Goal: Information Seeking & Learning: Learn about a topic

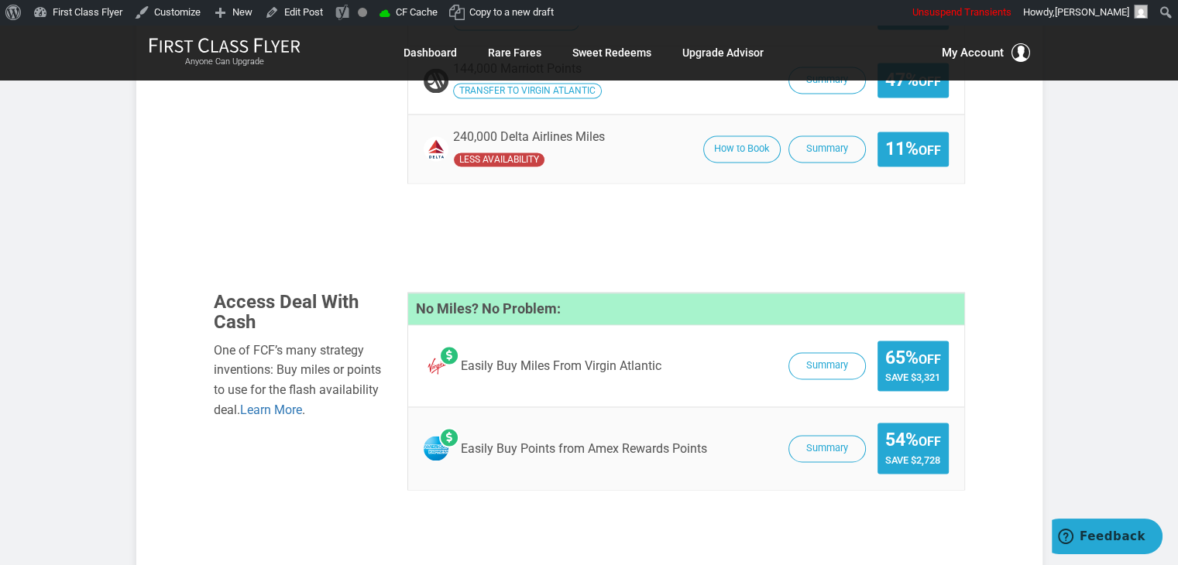
click at [1108, 71] on div "Anyone Can Upgrade Dashboard Rare Fares Sweet Redeems Upgrade Advisor Profile L…" at bounding box center [589, 53] width 1178 height 56
drag, startPoint x: 1125, startPoint y: 46, endPoint x: 1168, endPoint y: 74, distance: 50.5
click at [1168, 74] on div "Anyone Can Upgrade Dashboard Rare Fares Sweet Redeems Upgrade Advisor Profile L…" at bounding box center [589, 53] width 1178 height 56
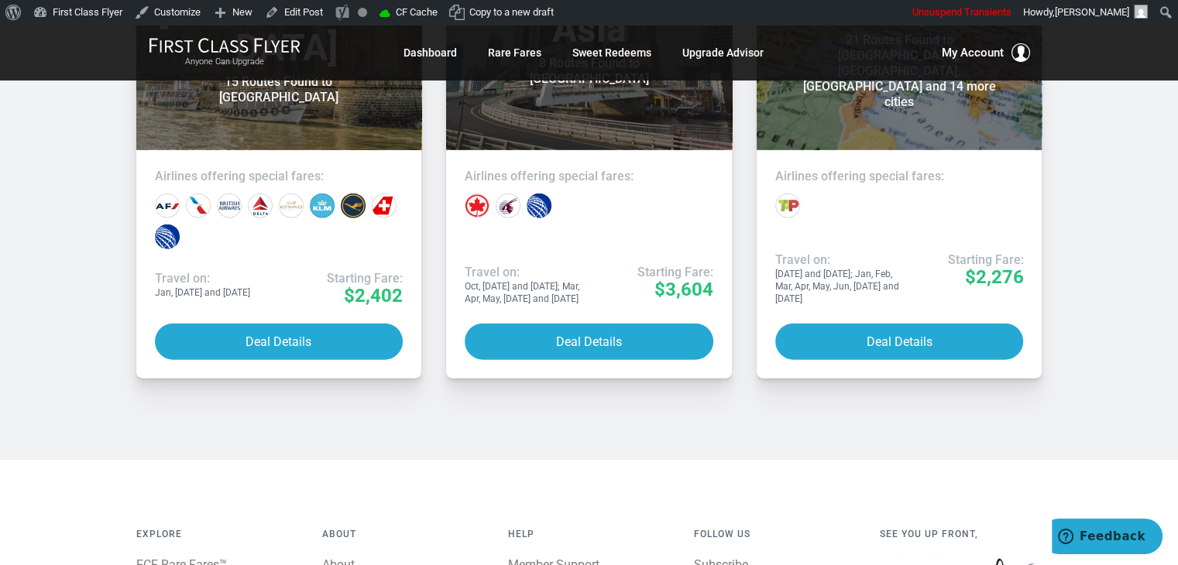
scroll to position [3856, 0]
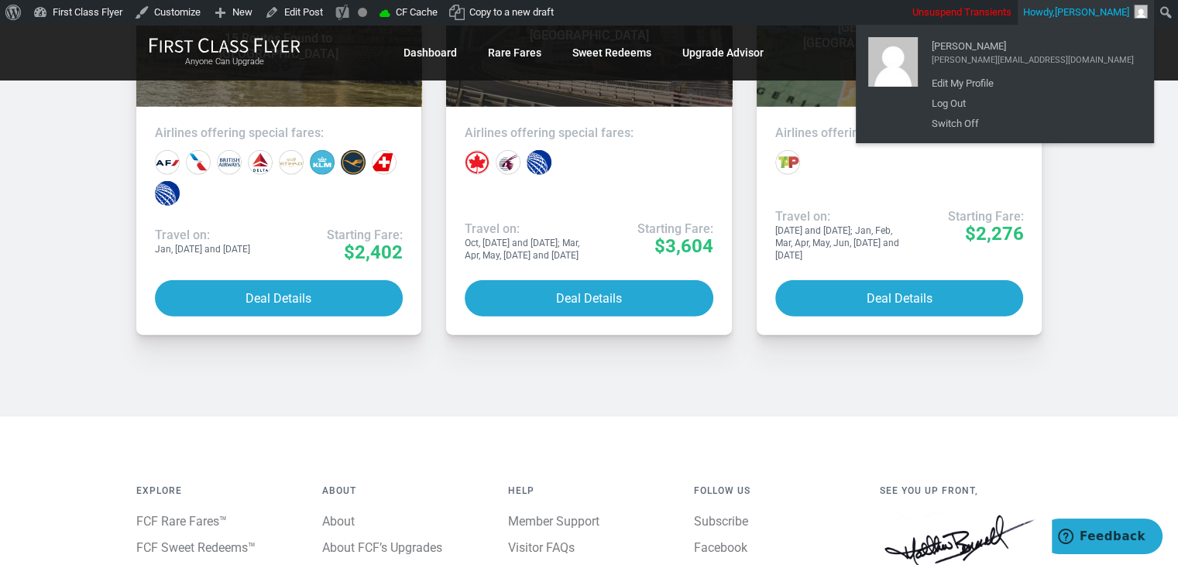
click at [1101, 162] on div "Recent Deals More Deals [DATE] Business Class India 15 Routes Found to [GEOGRAP…" at bounding box center [589, 61] width 1178 height 710
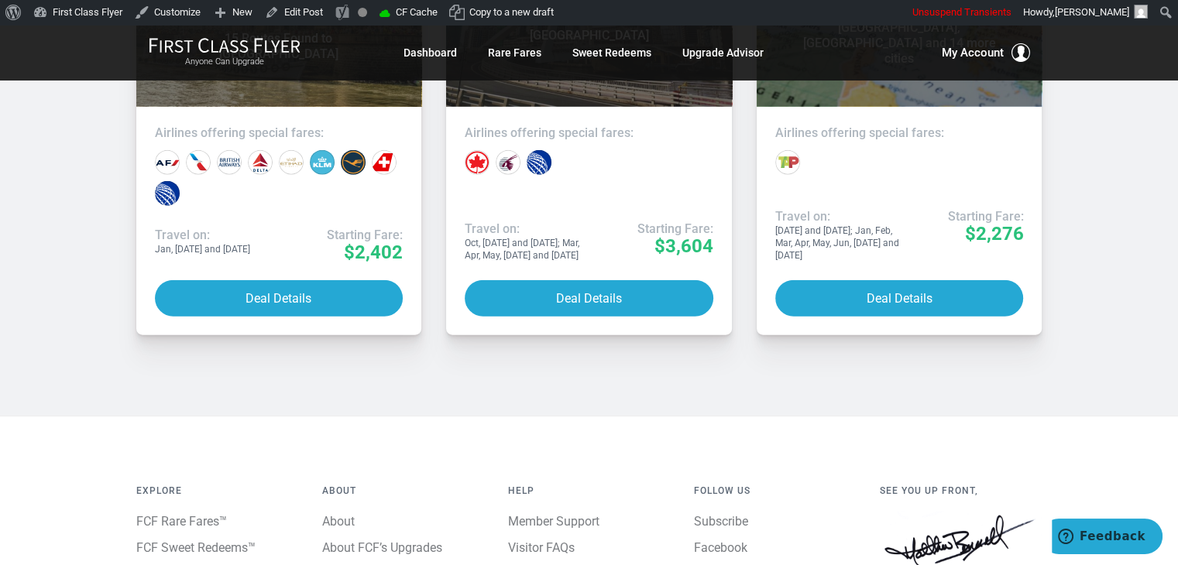
click at [1101, 162] on div "Recent Deals More Deals [DATE] Business Class India 15 Routes Found to [GEOGRAP…" at bounding box center [589, 61] width 1178 height 710
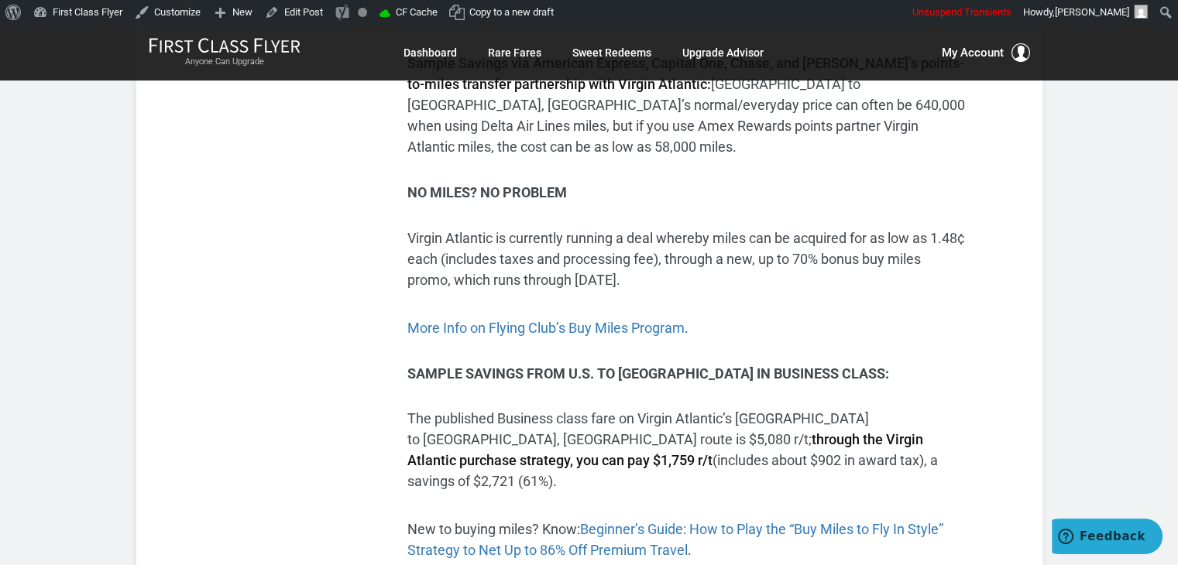
scroll to position [610, 0]
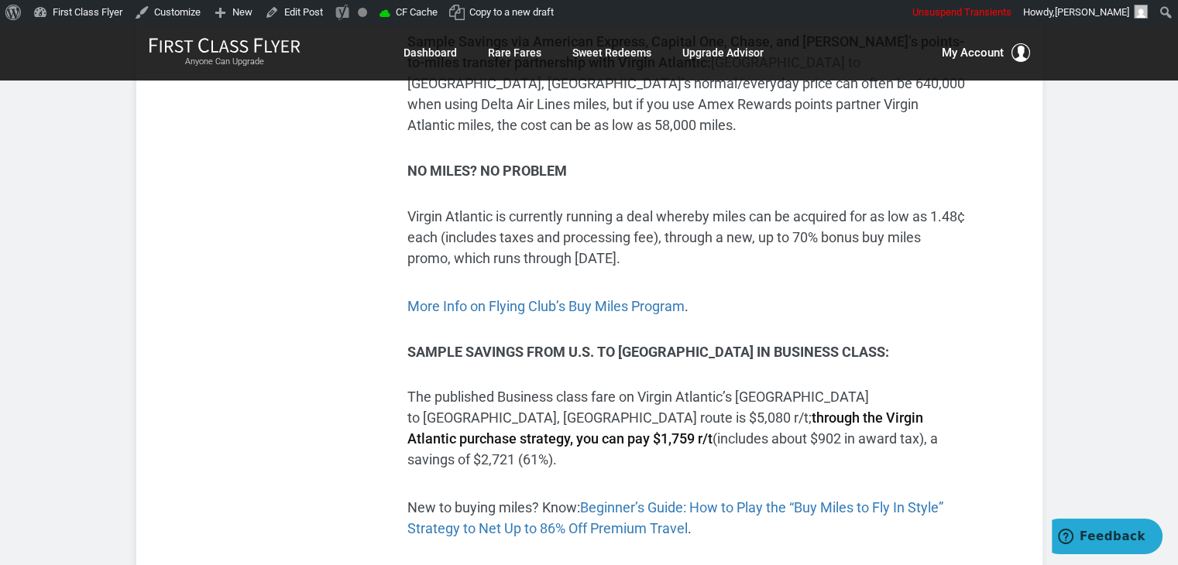
drag, startPoint x: 1134, startPoint y: 266, endPoint x: 1132, endPoint y: 297, distance: 31.1
drag, startPoint x: 1132, startPoint y: 297, endPoint x: 90, endPoint y: 215, distance: 1045.0
drag, startPoint x: 90, startPoint y: 215, endPoint x: 25, endPoint y: 149, distance: 92.0
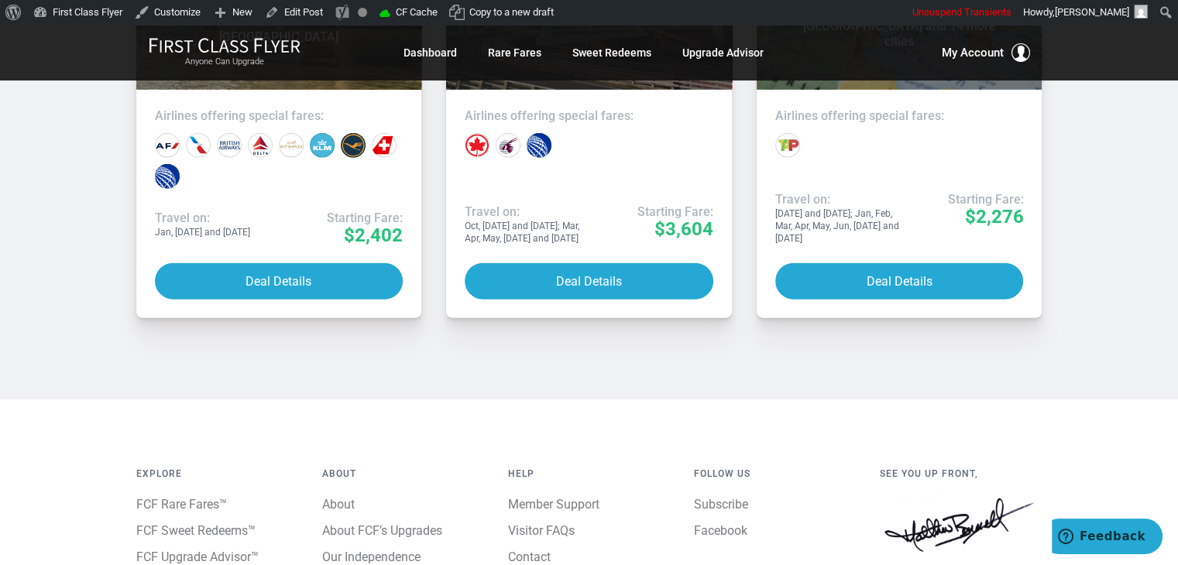
scroll to position [3936, 0]
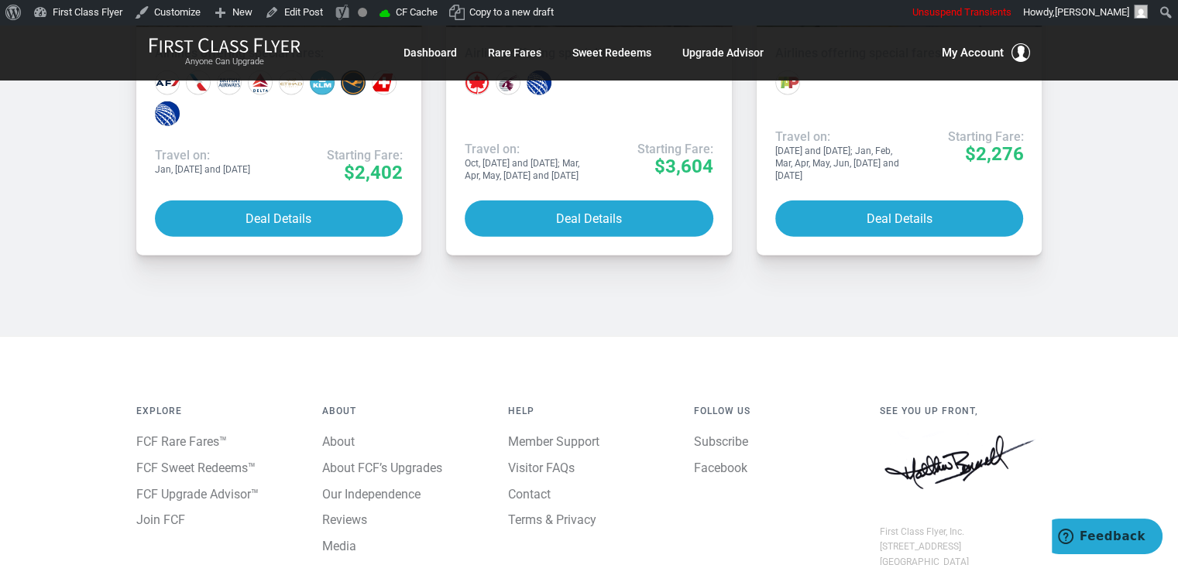
drag, startPoint x: 1060, startPoint y: 134, endPoint x: 1091, endPoint y: 131, distance: 31.9
drag, startPoint x: 1128, startPoint y: 122, endPoint x: 1084, endPoint y: 96, distance: 51.4
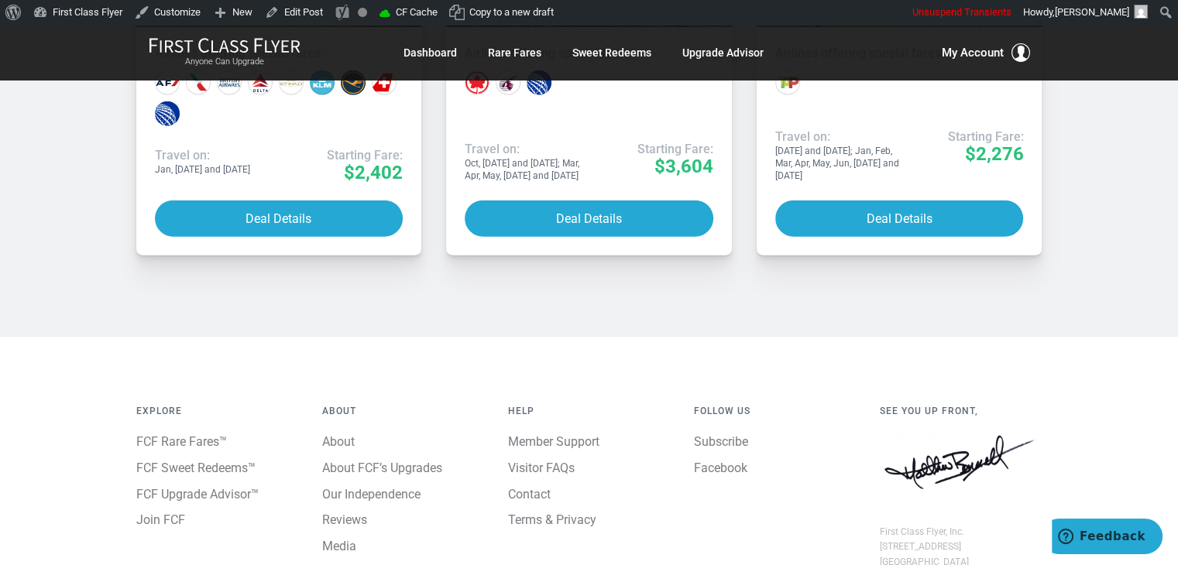
drag, startPoint x: 104, startPoint y: 149, endPoint x: 102, endPoint y: 165, distance: 15.6
drag, startPoint x: 102, startPoint y: 165, endPoint x: 77, endPoint y: 122, distance: 50.3
click at [0, 336] on div "Explore FCF Rare Fares™ FCF Sweet Redeems™ FCF Upgrade Advisor™ Join FCF About …" at bounding box center [589, 499] width 1178 height 326
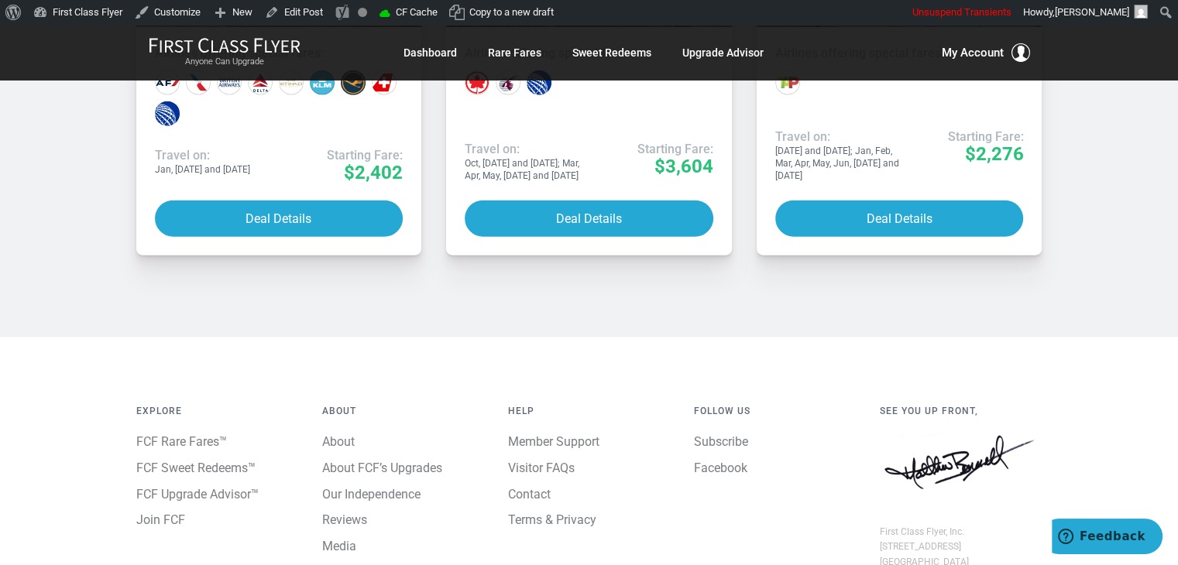
drag, startPoint x: 1170, startPoint y: 118, endPoint x: 1134, endPoint y: 136, distance: 39.8
drag, startPoint x: 1134, startPoint y: 136, endPoint x: 1112, endPoint y: 119, distance: 27.6
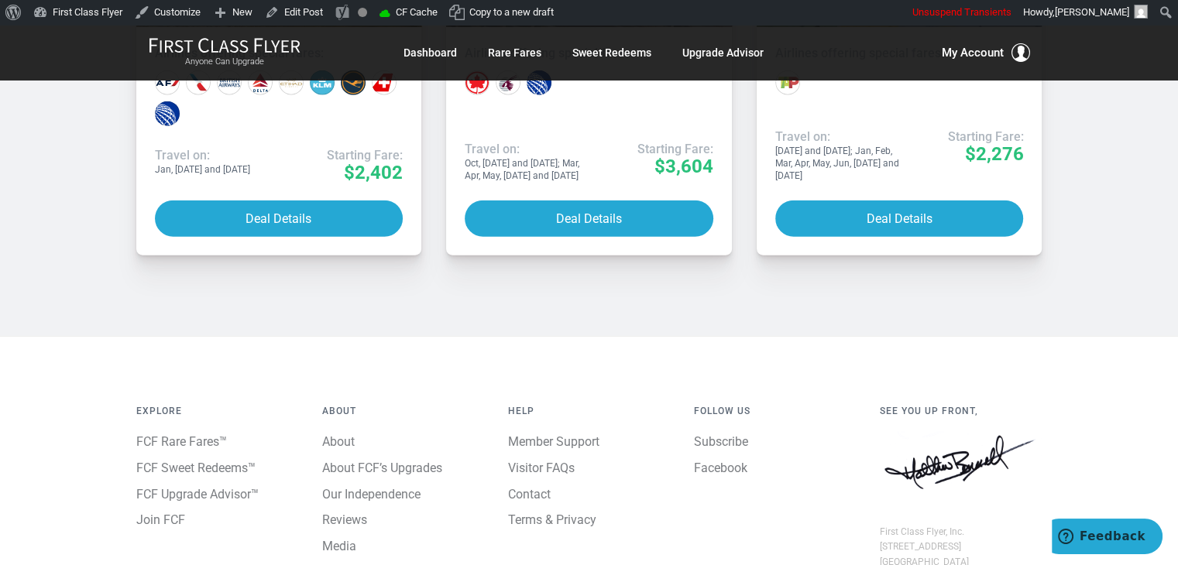
drag, startPoint x: 1087, startPoint y: 108, endPoint x: 1084, endPoint y: 122, distance: 13.4
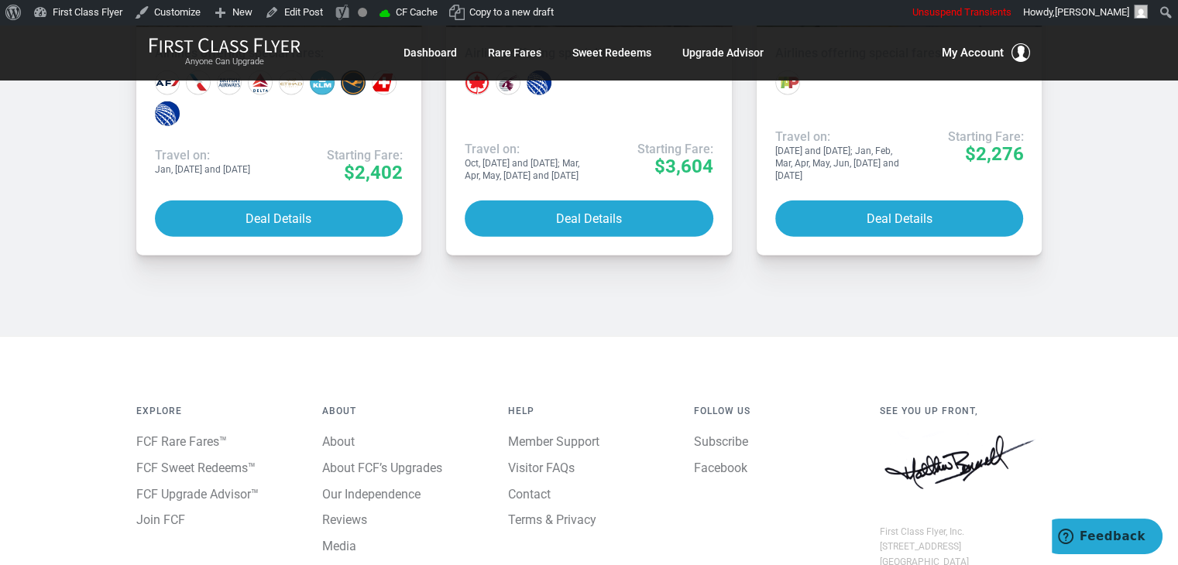
drag, startPoint x: 515, startPoint y: 143, endPoint x: 507, endPoint y: 180, distance: 38.0
drag, startPoint x: 501, startPoint y: 6, endPoint x: 1045, endPoint y: 180, distance: 571.0
